Goal: Information Seeking & Learning: Learn about a topic

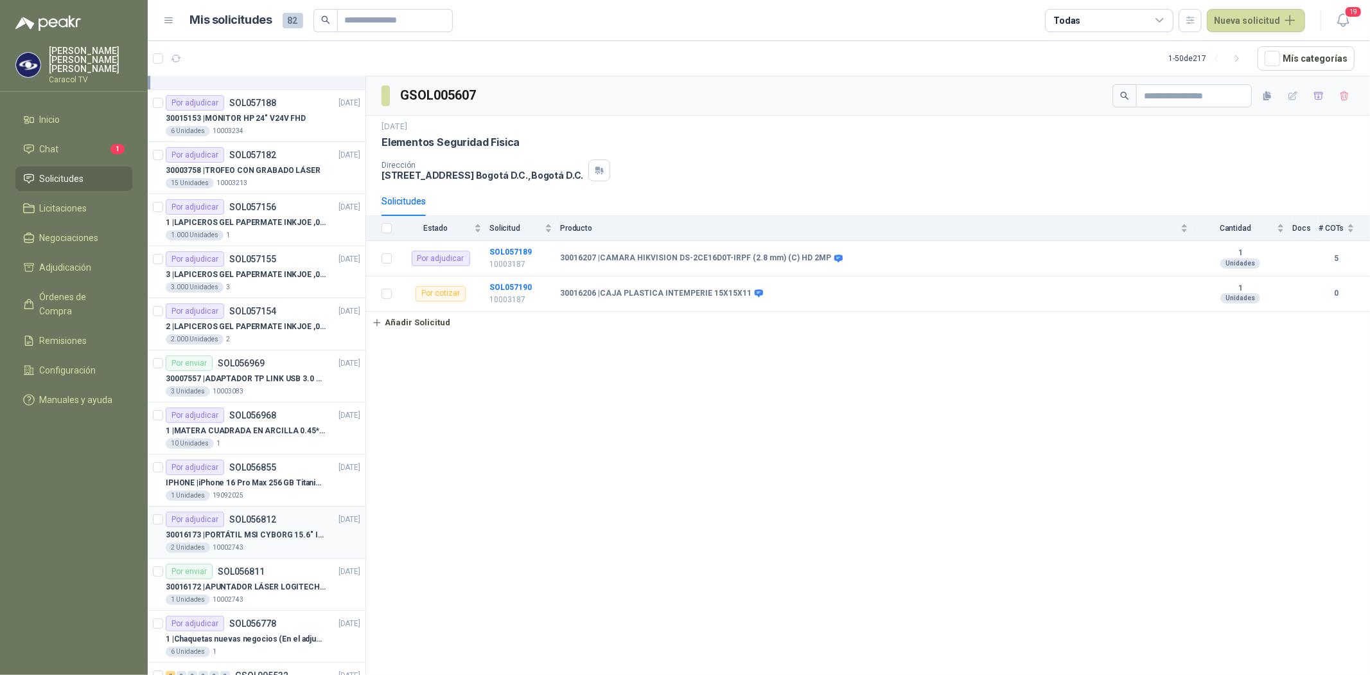
scroll to position [71, 0]
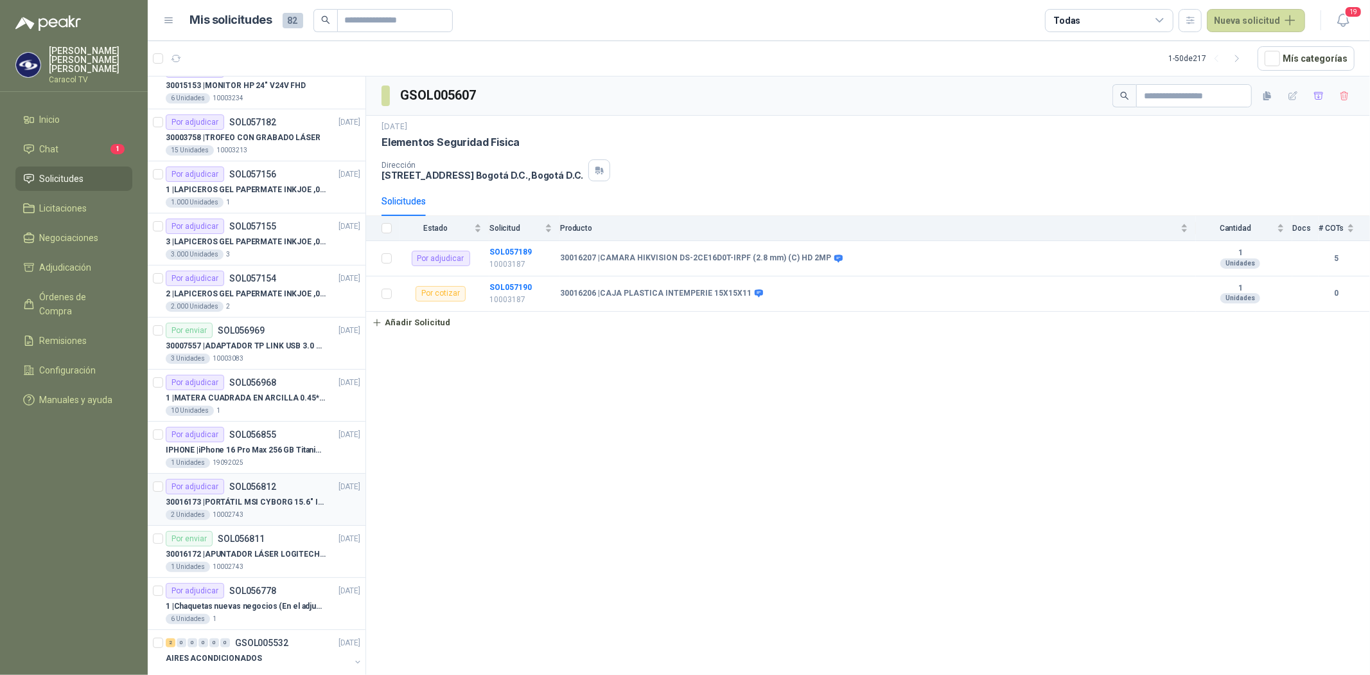
click at [266, 499] on p "30016173 | PORTÁTIL MSI CYBORG 15.6" INTEL I7 RAM 32GB - 1 TB / Nvidia GeForce …" at bounding box center [246, 502] width 160 height 12
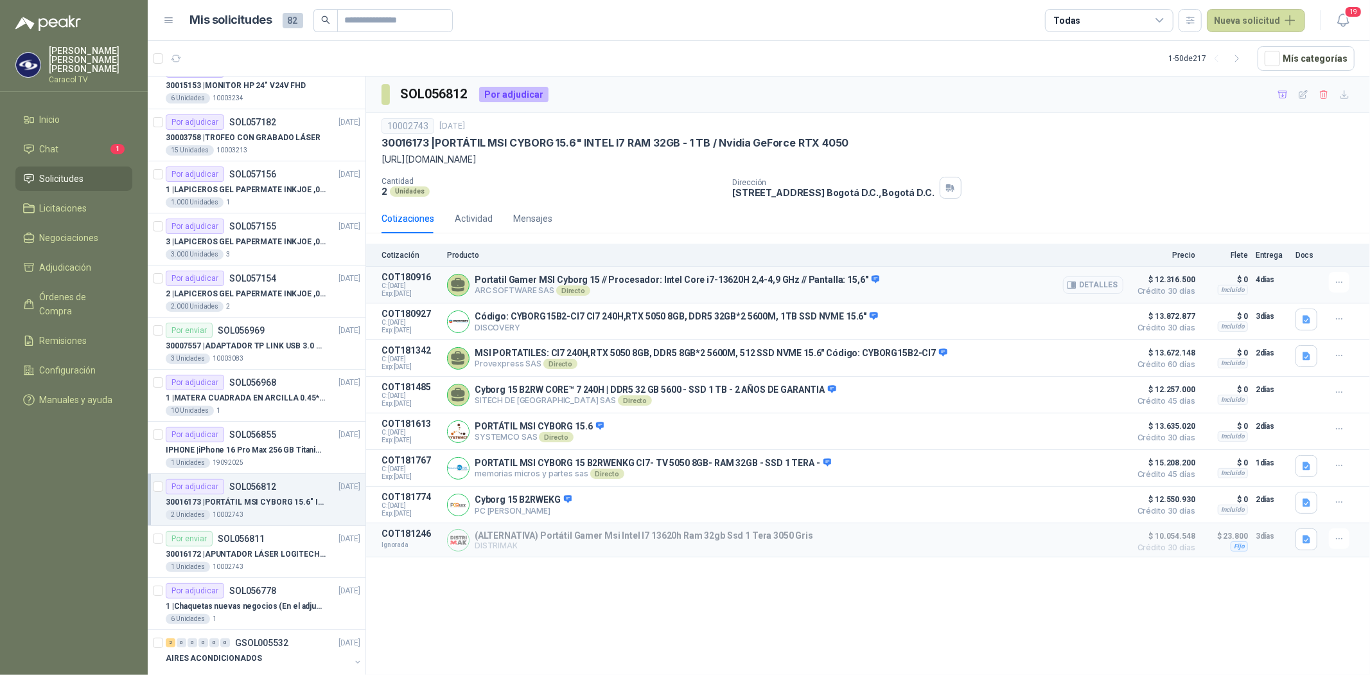
click at [1113, 283] on button "Detalles" at bounding box center [1093, 284] width 60 height 17
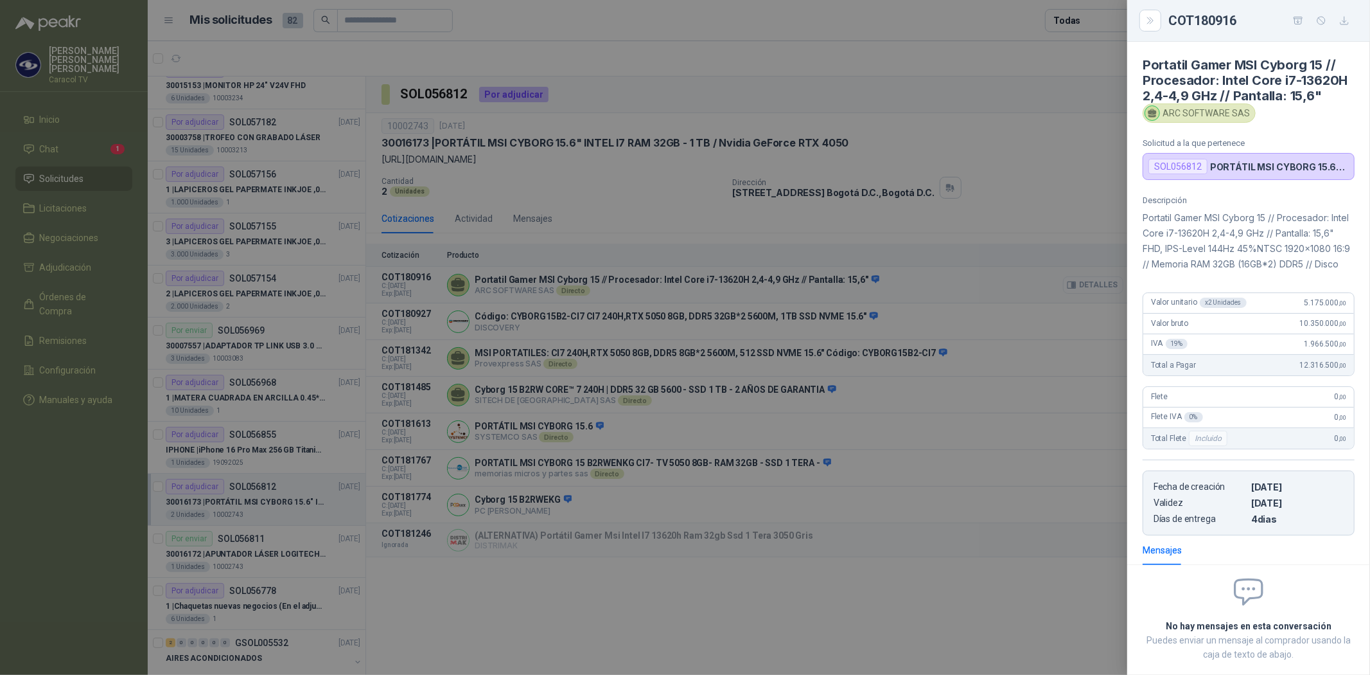
scroll to position [99, 0]
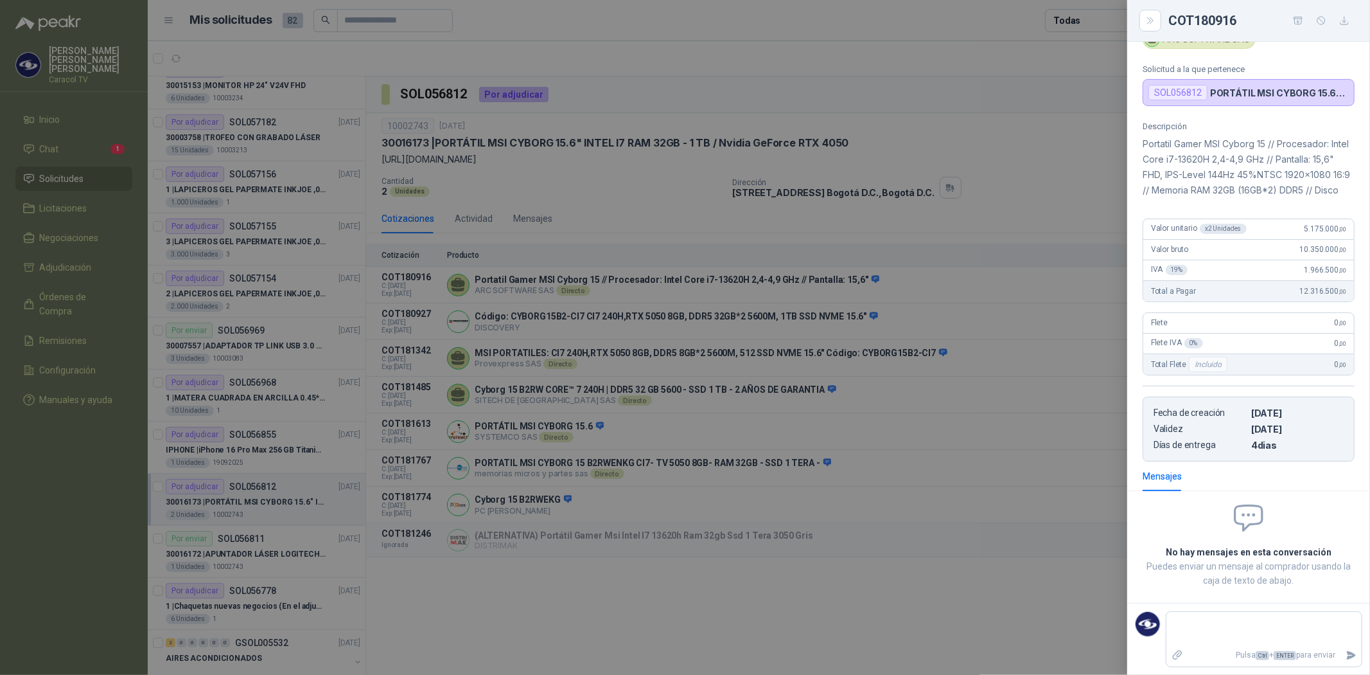
click at [1237, 198] on p "Portatil Gamer MSI Cyborg 15 // Procesador: Intel Core i7-13620H 2,4-4,9 GHz //…" at bounding box center [1249, 167] width 212 height 62
click at [1218, 194] on p "Portatil Gamer MSI Cyborg 15 // Procesador: Intel Core i7-13620H 2,4-4,9 GHz //…" at bounding box center [1249, 167] width 212 height 62
click at [1196, 193] on p "Portatil Gamer MSI Cyborg 15 // Procesador: Intel Core i7-13620H 2,4-4,9 GHz //…" at bounding box center [1249, 167] width 212 height 62
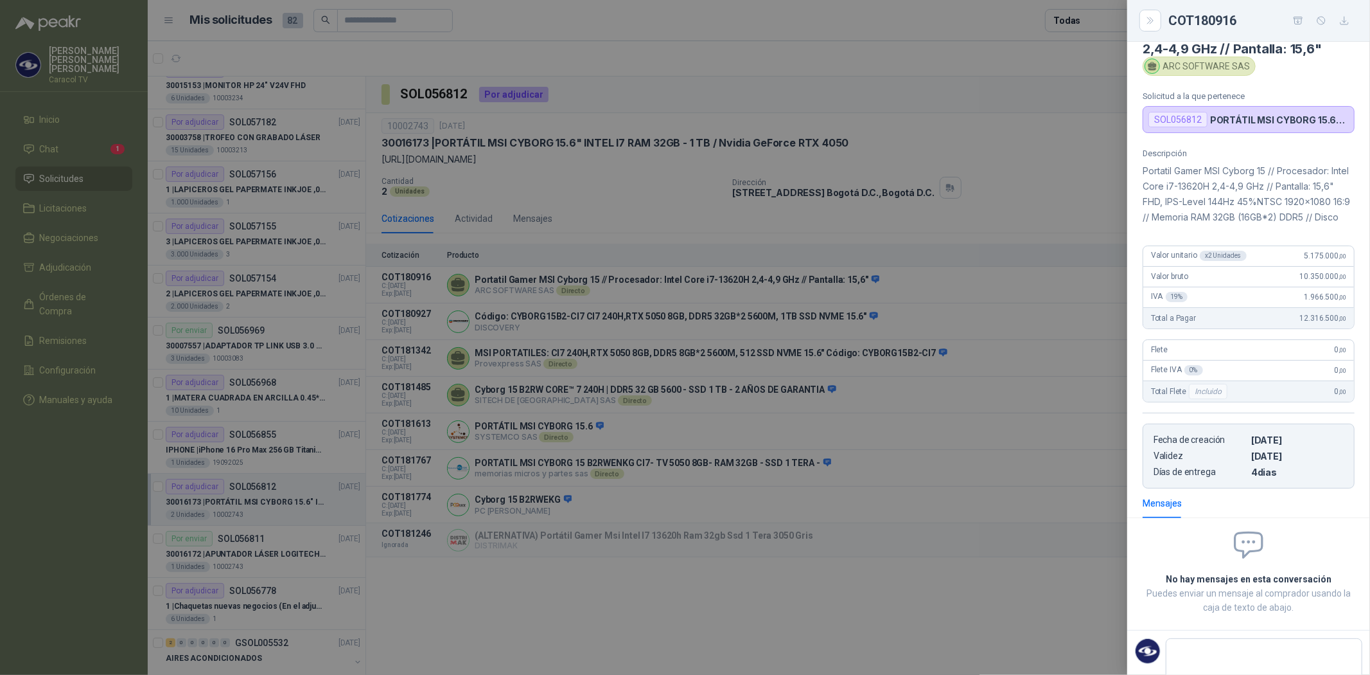
scroll to position [0, 0]
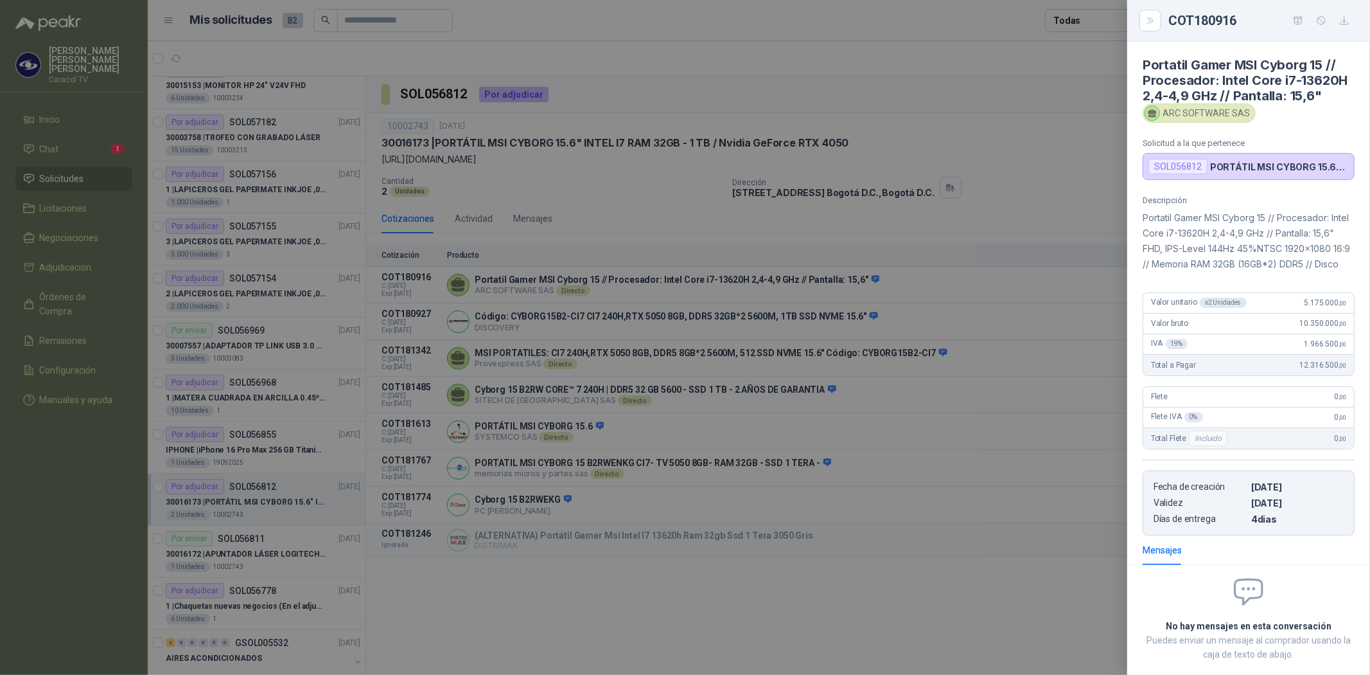
click at [1264, 272] on p "Portatil Gamer MSI Cyborg 15 // Procesador: Intel Core i7-13620H 2,4-4,9 GHz //…" at bounding box center [1249, 241] width 212 height 62
click at [1266, 272] on p "Portatil Gamer MSI Cyborg 15 // Procesador: Intel Core i7-13620H 2,4-4,9 GHz //…" at bounding box center [1249, 241] width 212 height 62
click at [1241, 272] on p "Portatil Gamer MSI Cyborg 15 // Procesador: Intel Core i7-13620H 2,4-4,9 GHz //…" at bounding box center [1249, 241] width 212 height 62
click at [601, 279] on div at bounding box center [685, 337] width 1370 height 675
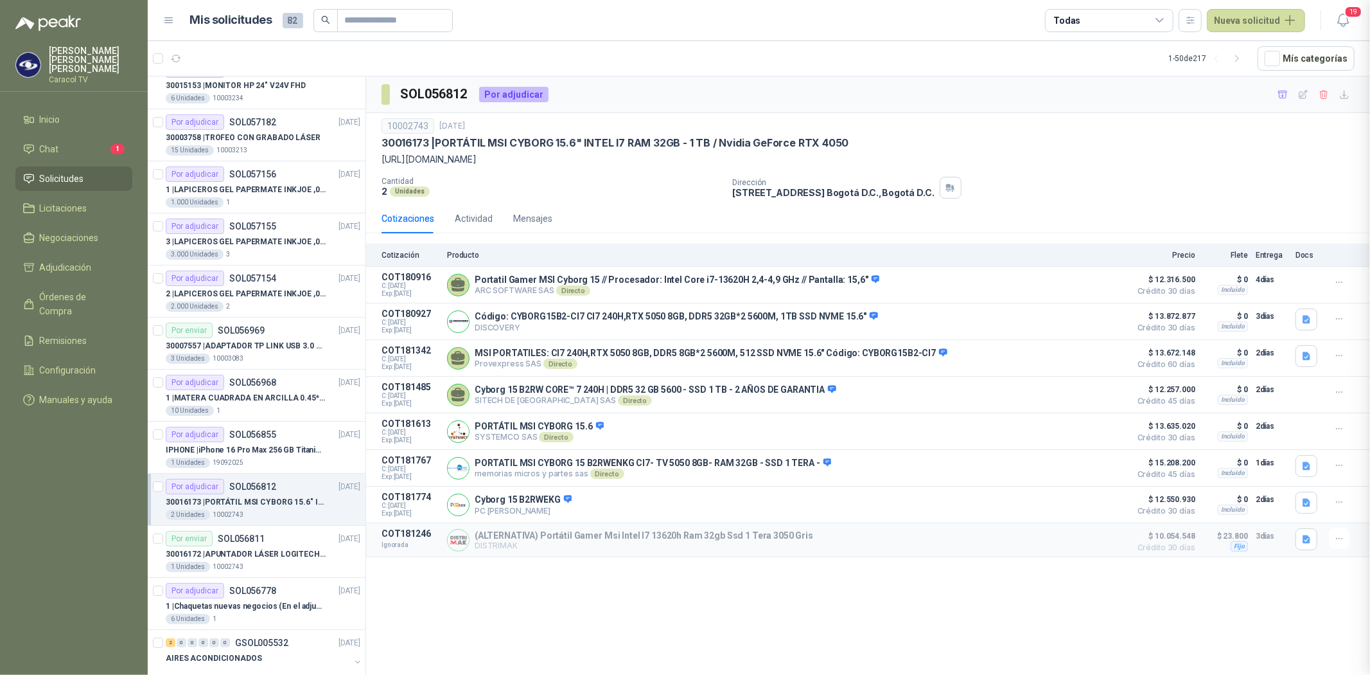
scroll to position [105, 0]
